Goal: Find specific page/section: Find specific page/section

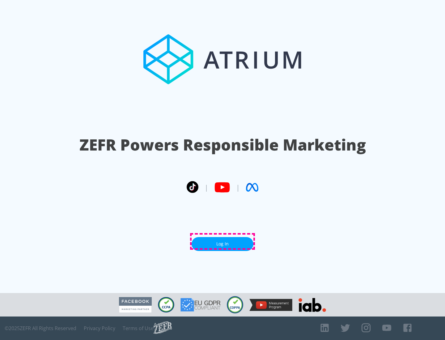
click at [223, 242] on link "Log In" at bounding box center [223, 244] width 62 height 14
